Goal: Transaction & Acquisition: Purchase product/service

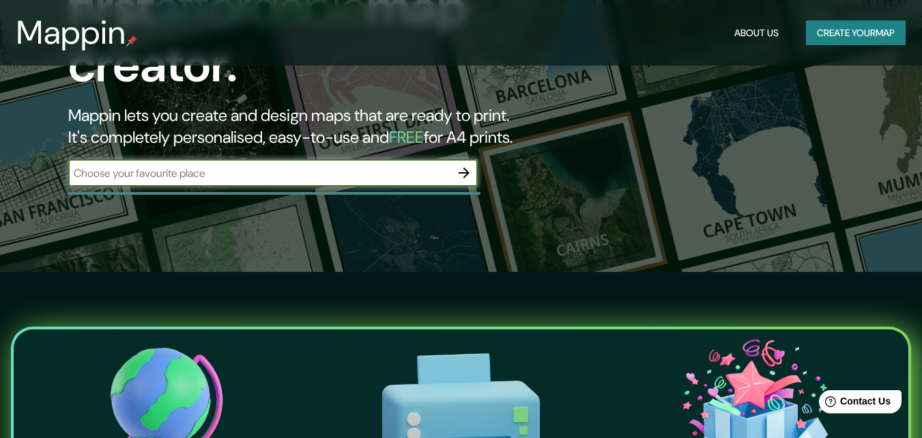
scroll to position [154, 0]
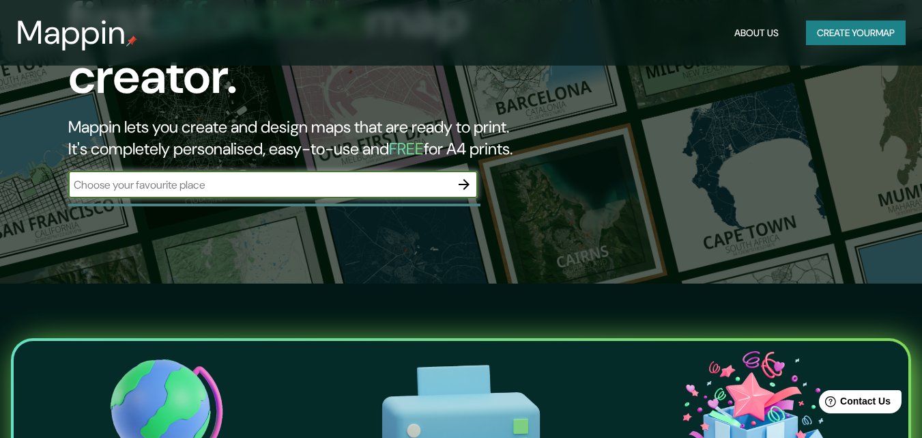
click at [454, 171] on button "button" at bounding box center [464, 184] width 27 height 27
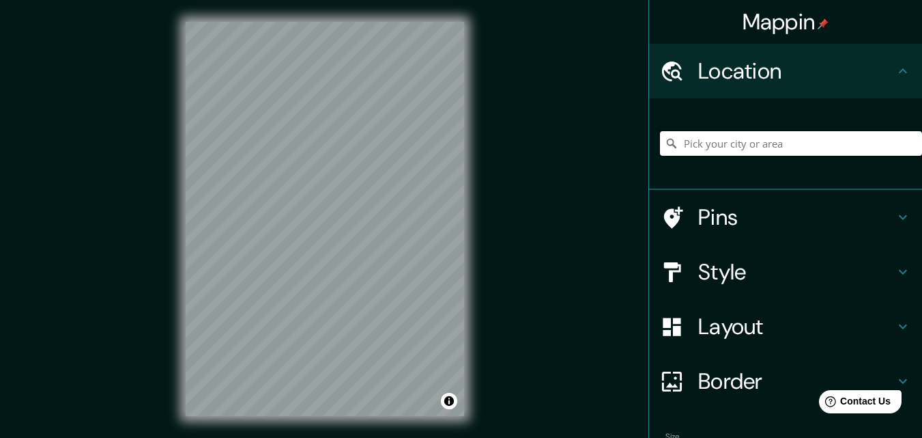
click at [741, 140] on input "Pick your city or area" at bounding box center [791, 143] width 262 height 25
paste input "[URL][DOMAIN_NAME]"
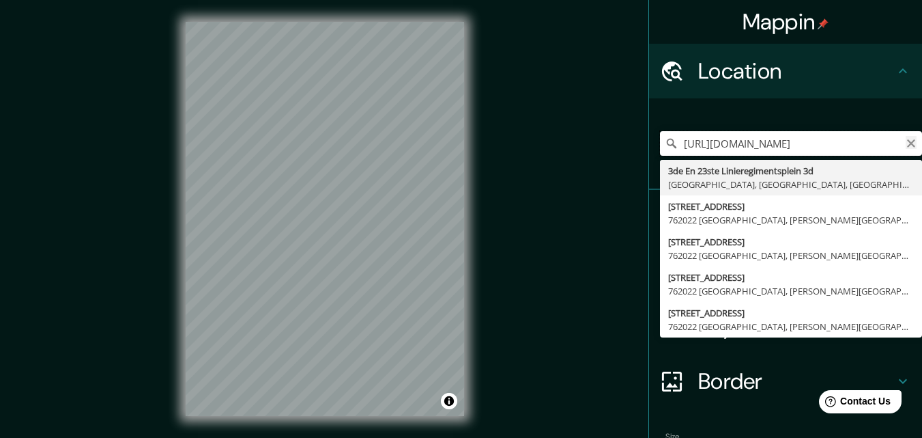
type input "[URL][DOMAIN_NAME]"
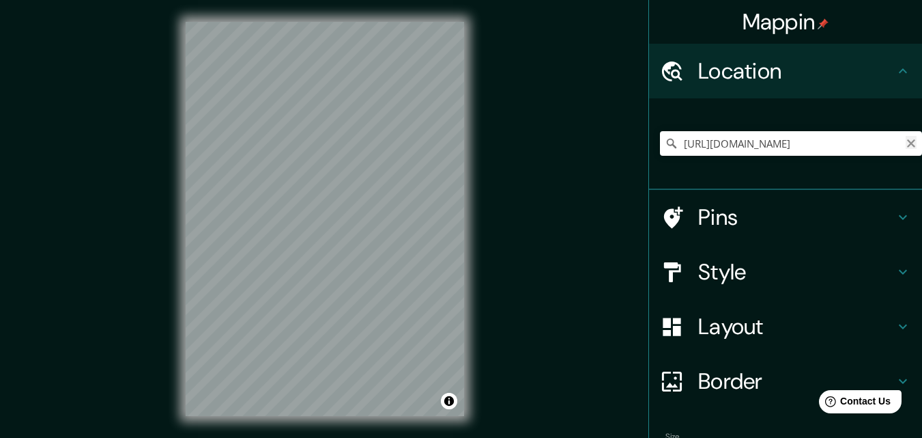
click at [906, 146] on icon "Clear" at bounding box center [911, 143] width 11 height 11
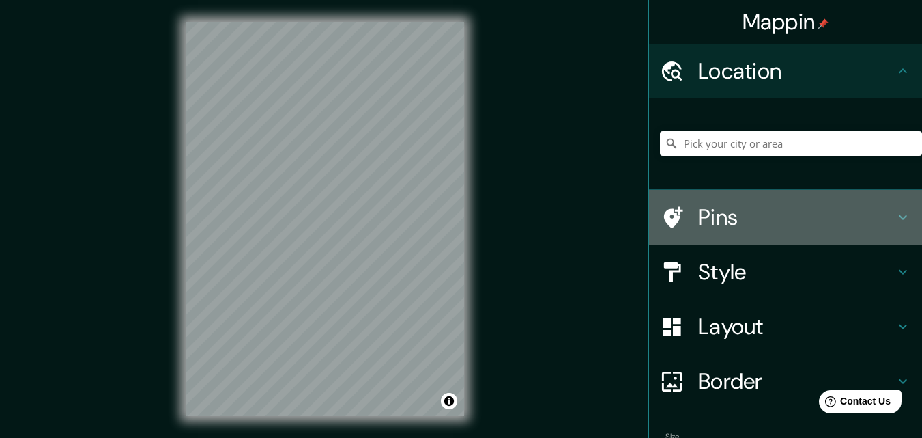
click at [798, 203] on h4 "Pins" at bounding box center [796, 216] width 197 height 27
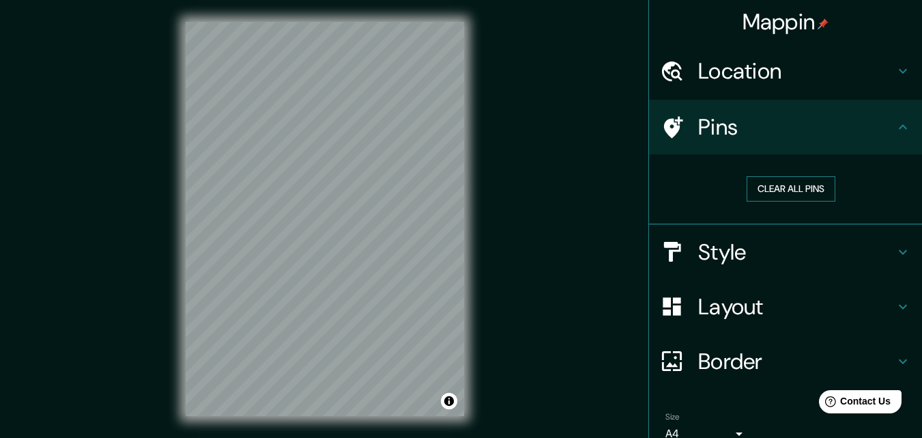
click at [789, 187] on button "Clear all pins" at bounding box center [791, 188] width 89 height 25
click at [790, 186] on button "Clear all pins" at bounding box center [791, 188] width 89 height 25
click at [743, 81] on h4 "Location" at bounding box center [796, 70] width 197 height 27
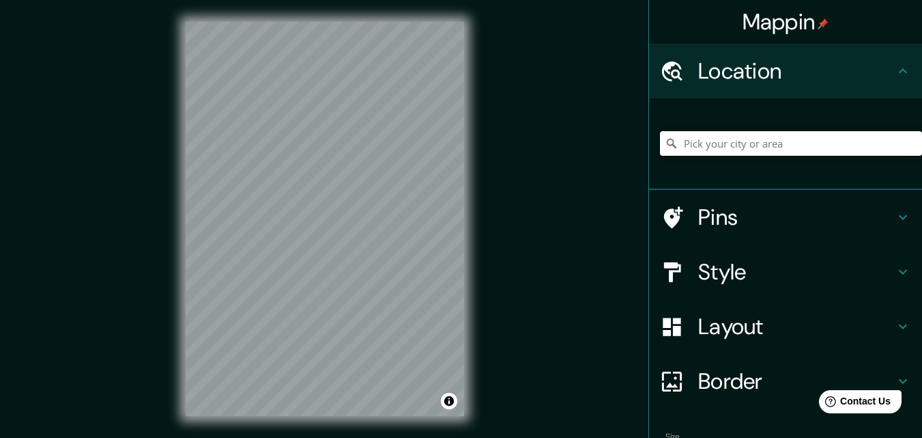
click at [725, 154] on input "Pick your city or area" at bounding box center [791, 143] width 262 height 25
click at [691, 150] on input "Pick your city or area" at bounding box center [791, 143] width 262 height 25
paste input "[URL][DOMAIN_NAME]"
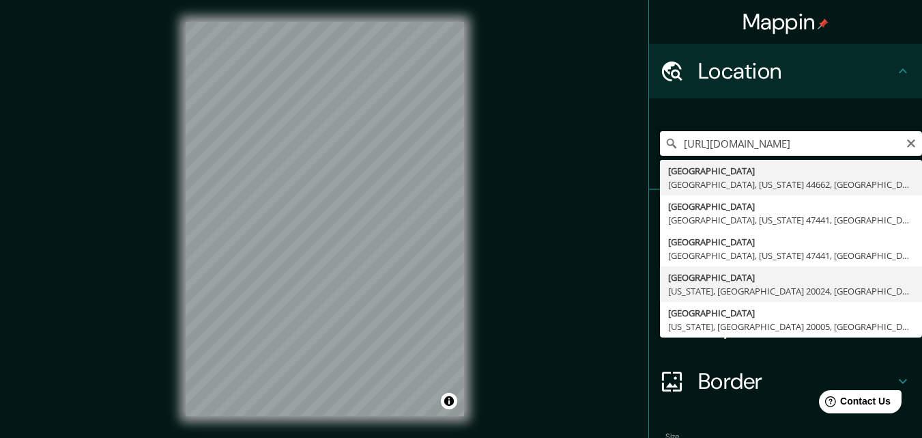
scroll to position [1, 0]
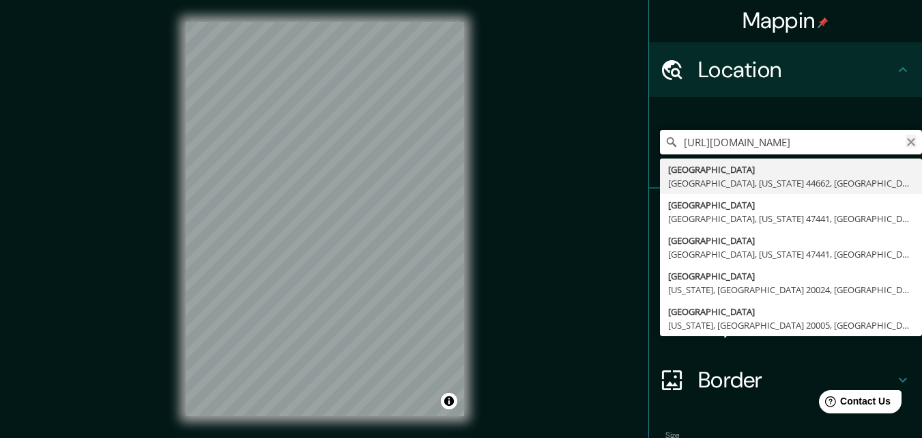
type input "[URL][DOMAIN_NAME]"
click at [906, 139] on icon "Clear" at bounding box center [911, 142] width 11 height 11
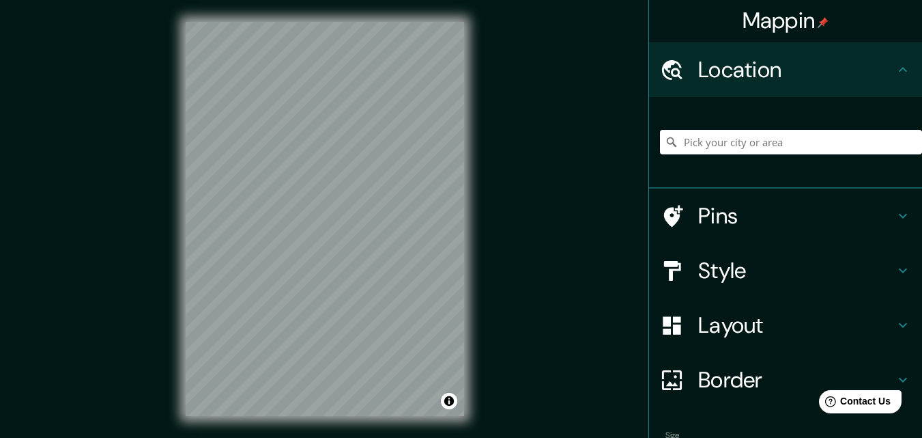
click at [883, 220] on h4 "Pins" at bounding box center [796, 215] width 197 height 27
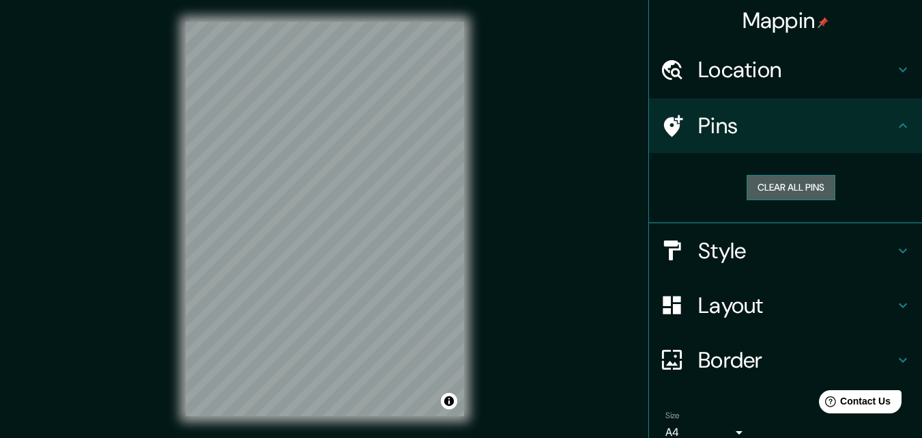
click at [793, 186] on button "Clear all pins" at bounding box center [791, 187] width 89 height 25
click at [794, 184] on button "Clear all pins" at bounding box center [791, 187] width 89 height 25
drag, startPoint x: 794, startPoint y: 184, endPoint x: 728, endPoint y: 78, distance: 124.5
click at [728, 78] on h4 "Location" at bounding box center [796, 69] width 197 height 27
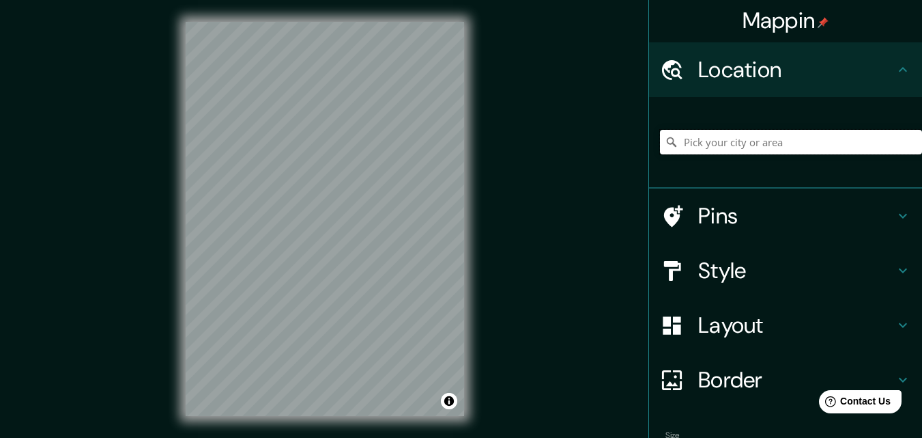
click at [714, 147] on input "Pick your city or area" at bounding box center [791, 142] width 262 height 25
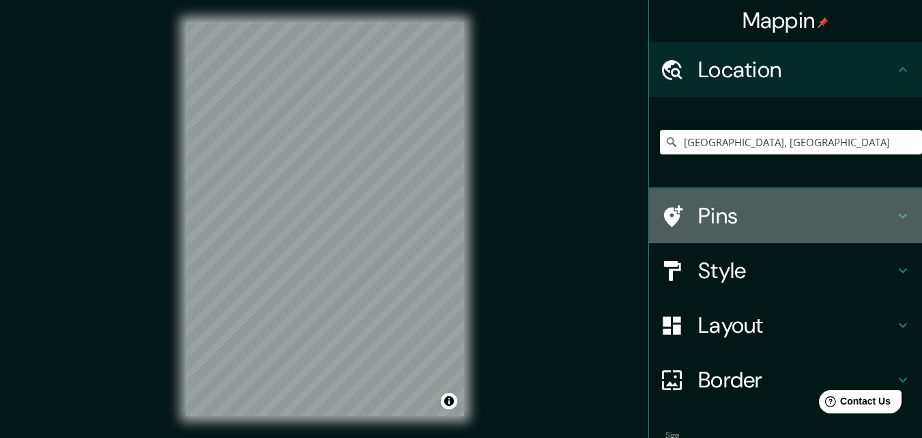
click at [710, 225] on h4 "Pins" at bounding box center [796, 215] width 197 height 27
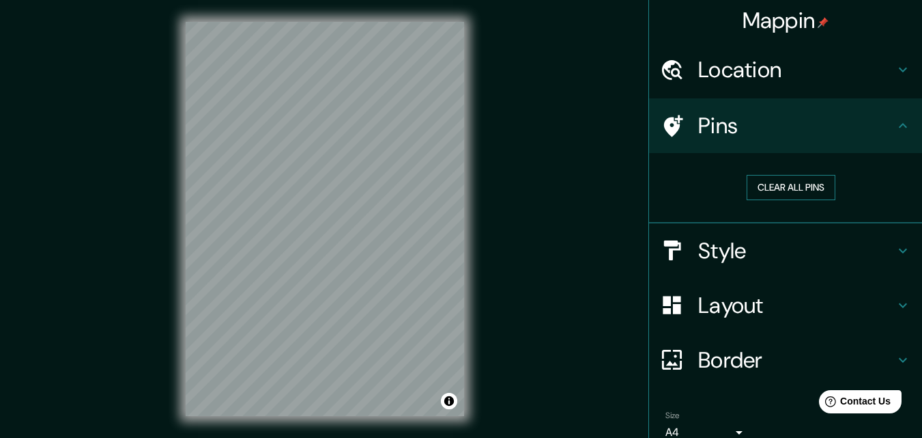
click at [760, 193] on button "Clear all pins" at bounding box center [791, 187] width 89 height 25
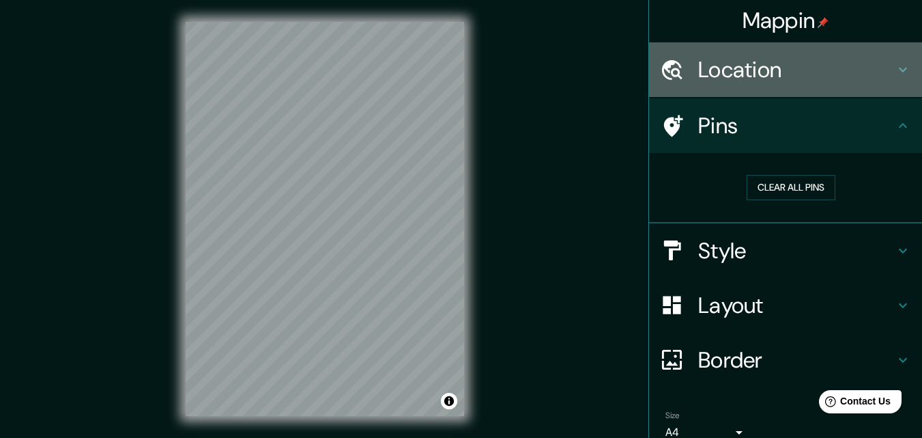
click at [753, 60] on h4 "Location" at bounding box center [796, 69] width 197 height 27
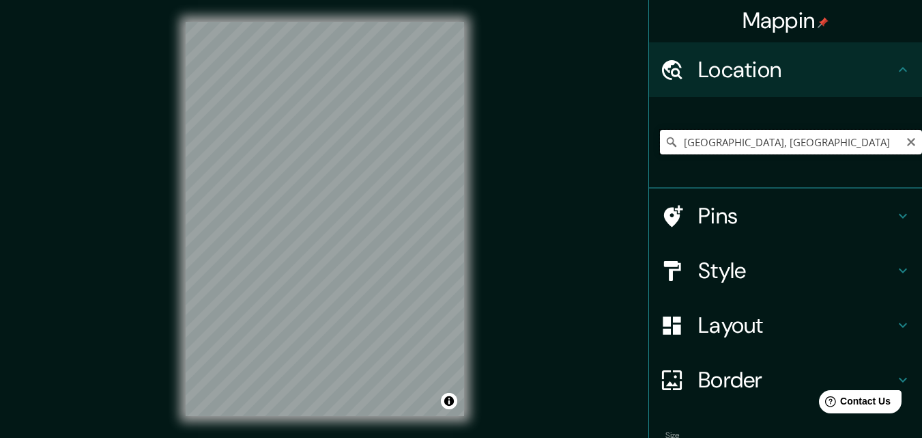
click at [771, 138] on input "[GEOGRAPHIC_DATA], [GEOGRAPHIC_DATA]" at bounding box center [791, 142] width 262 height 25
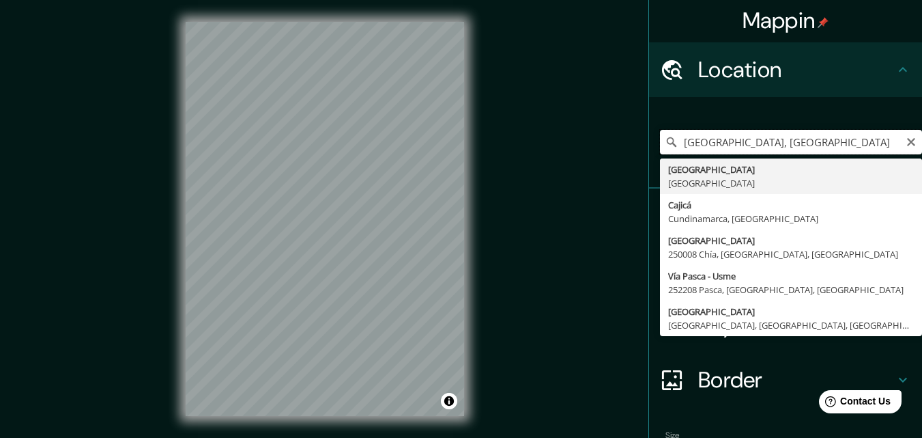
paste input "[URL][DOMAIN_NAME]"
drag, startPoint x: 885, startPoint y: 145, endPoint x: 761, endPoint y: 167, distance: 126.0
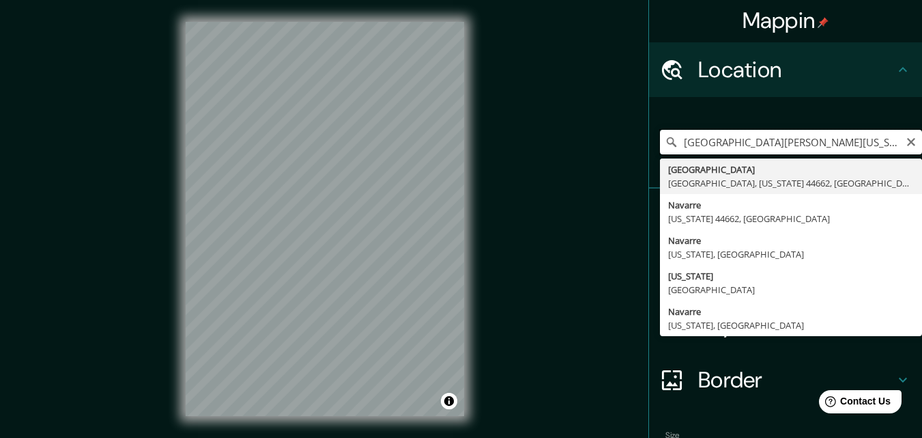
click at [872, 140] on input "[GEOGRAPHIC_DATA][PERSON_NAME][US_STATE], [GEOGRAPHIC_DATA]" at bounding box center [791, 142] width 262 height 25
type input "[GEOGRAPHIC_DATA][PERSON_NAME][US_STATE], [GEOGRAPHIC_DATA]"
click at [906, 144] on icon "Clear" at bounding box center [911, 142] width 11 height 11
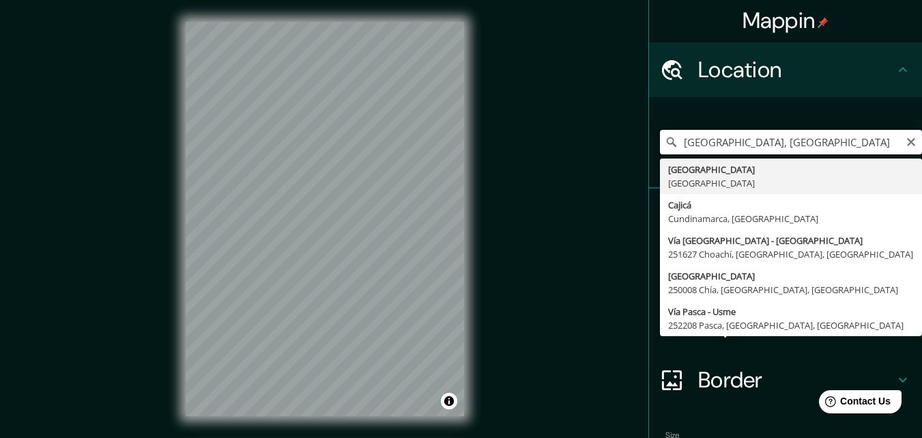
click at [790, 137] on input "[GEOGRAPHIC_DATA], [GEOGRAPHIC_DATA]" at bounding box center [791, 142] width 262 height 25
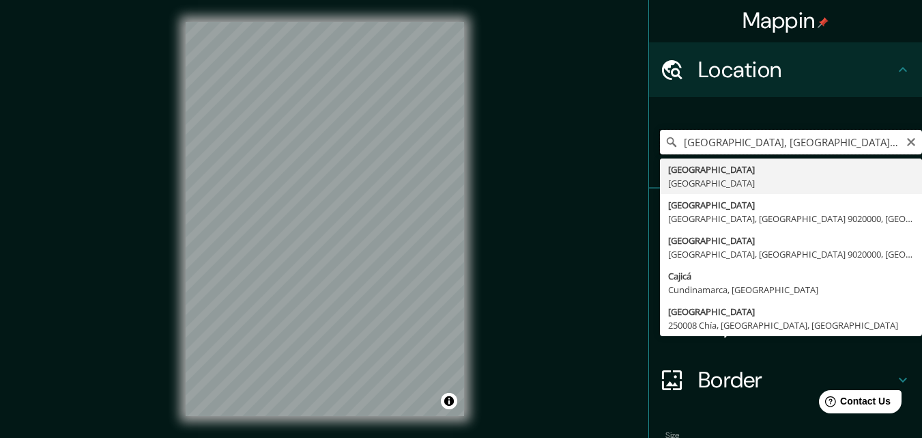
drag, startPoint x: 835, startPoint y: 143, endPoint x: 763, endPoint y: 143, distance: 72.4
click at [763, 143] on input "[GEOGRAPHIC_DATA], [GEOGRAPHIC_DATA] uniminuto 90" at bounding box center [791, 142] width 262 height 25
type input "[GEOGRAPHIC_DATA], [GEOGRAPHIC_DATA]"
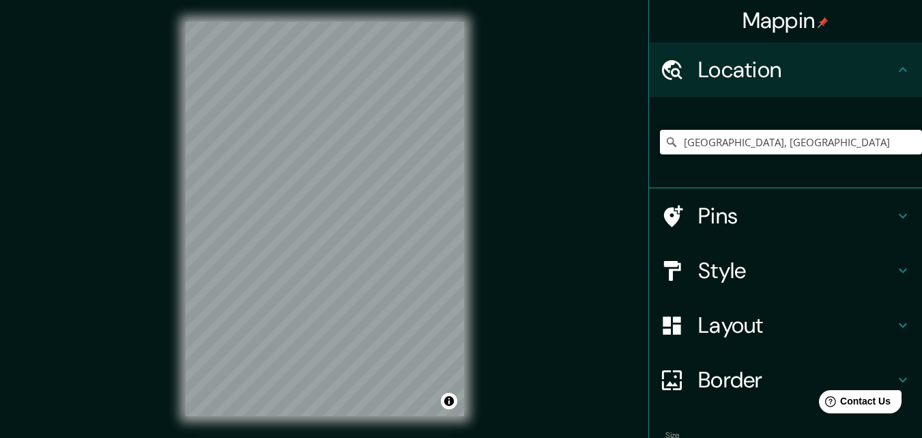
click at [555, 242] on div "Mappin Location [GEOGRAPHIC_DATA], [GEOGRAPHIC_DATA] [GEOGRAPHIC_DATA] [GEOGRAP…" at bounding box center [461, 229] width 922 height 459
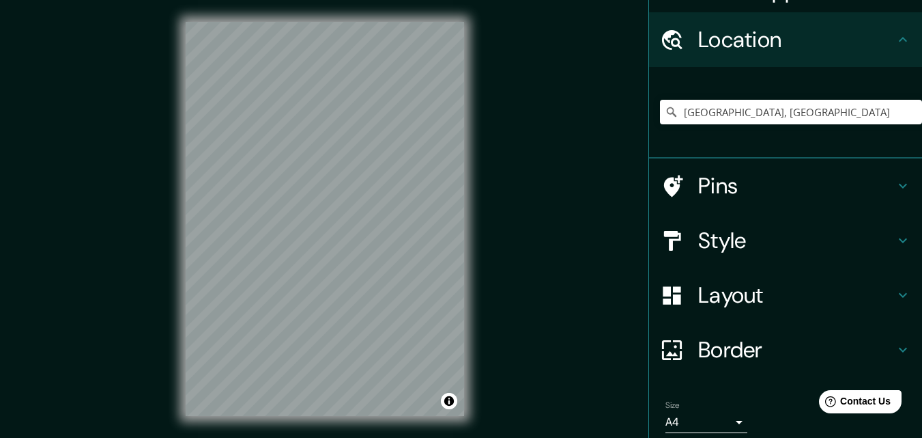
click at [769, 238] on h4 "Style" at bounding box center [796, 240] width 197 height 27
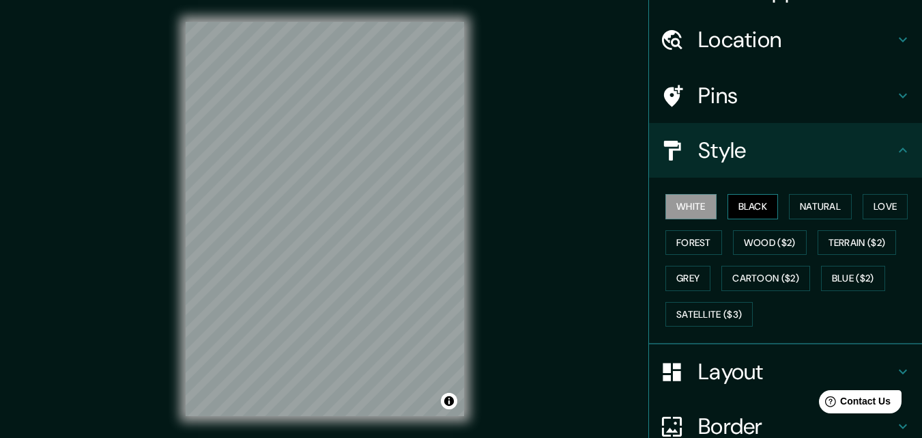
click at [737, 197] on button "Black" at bounding box center [753, 206] width 51 height 25
click at [811, 206] on button "Natural" at bounding box center [820, 206] width 63 height 25
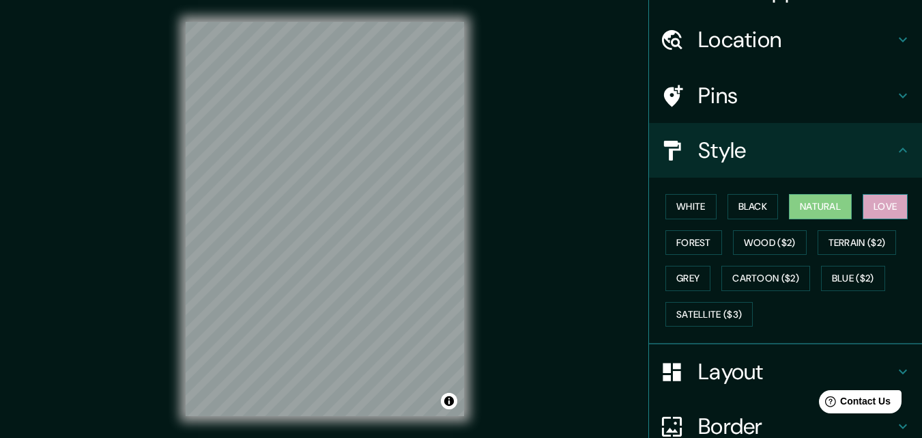
click at [891, 209] on button "Love" at bounding box center [885, 206] width 45 height 25
click at [692, 233] on button "Forest" at bounding box center [694, 242] width 57 height 25
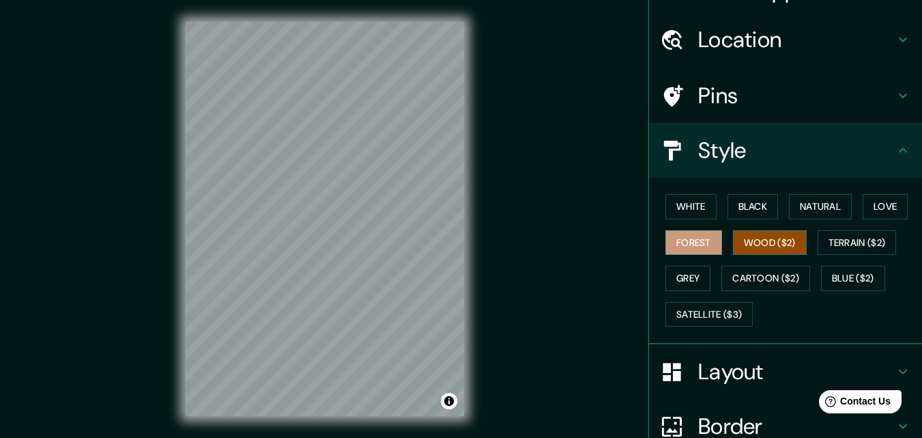
click at [765, 242] on button "Wood ($2)" at bounding box center [770, 242] width 74 height 25
click at [673, 240] on button "Forest" at bounding box center [694, 242] width 57 height 25
